Goal: Task Accomplishment & Management: Manage account settings

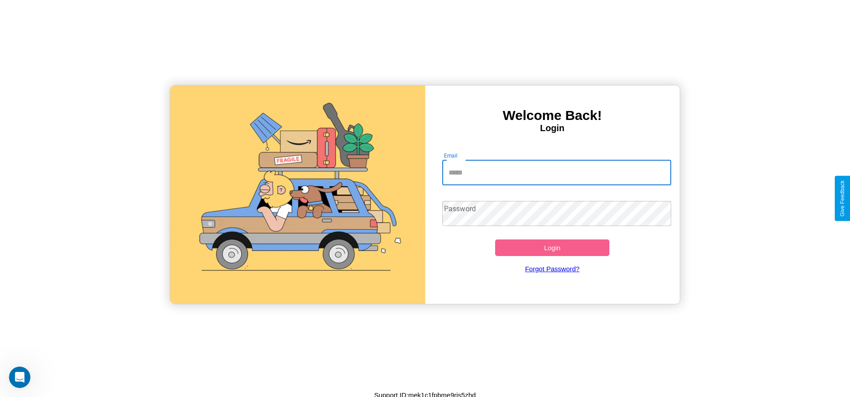
click at [556, 172] on input "Email" at bounding box center [556, 172] width 229 height 25
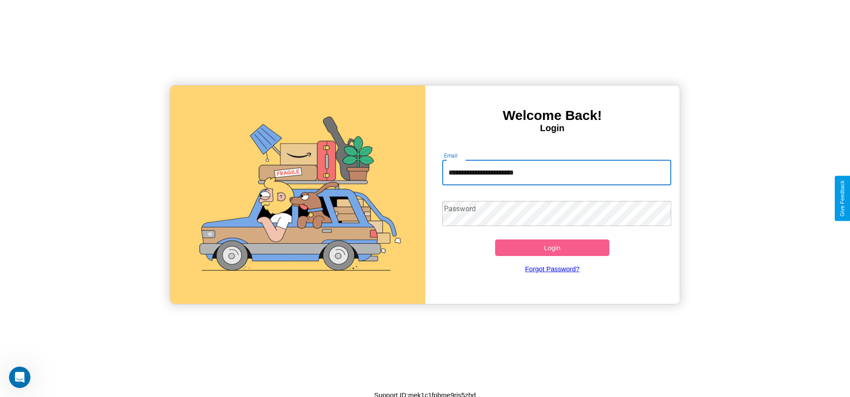
type input "**********"
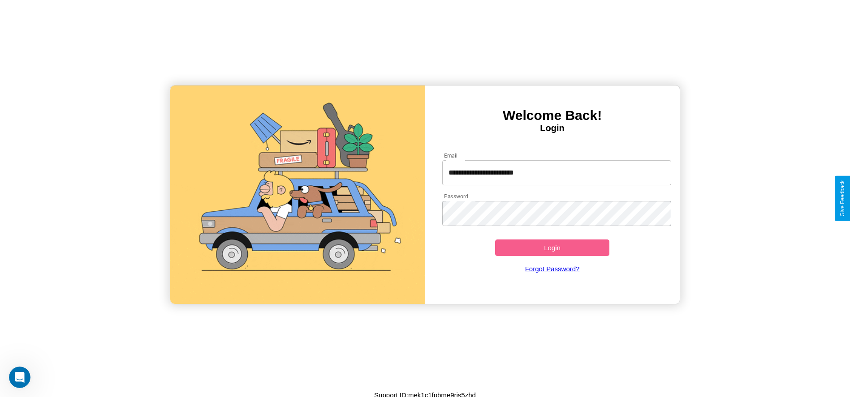
click at [552, 248] on button "Login" at bounding box center [552, 248] width 115 height 17
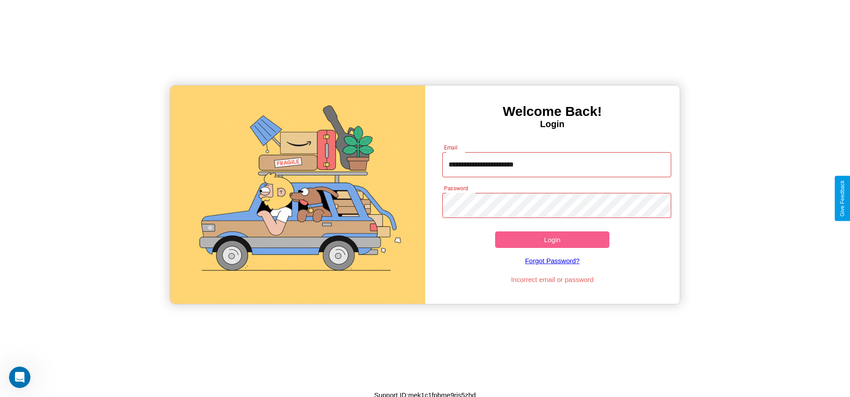
click at [552, 240] on button "Login" at bounding box center [552, 240] width 115 height 17
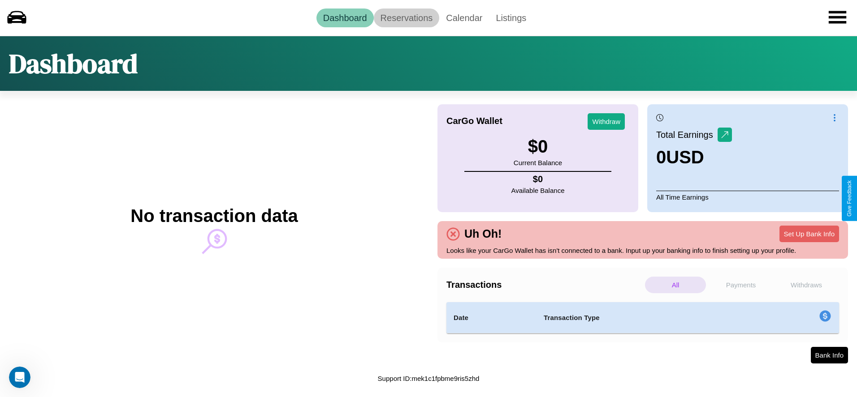
click at [406, 17] on link "Reservations" at bounding box center [407, 18] width 66 height 19
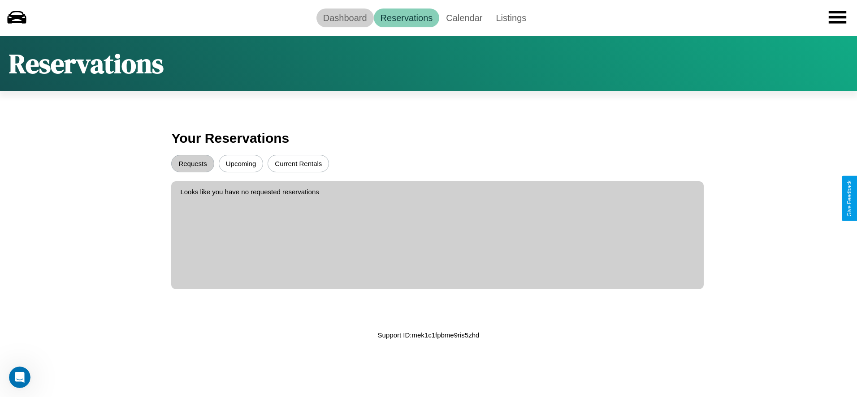
click at [345, 17] on link "Dashboard" at bounding box center [344, 18] width 57 height 19
